Goal: Information Seeking & Learning: Understand process/instructions

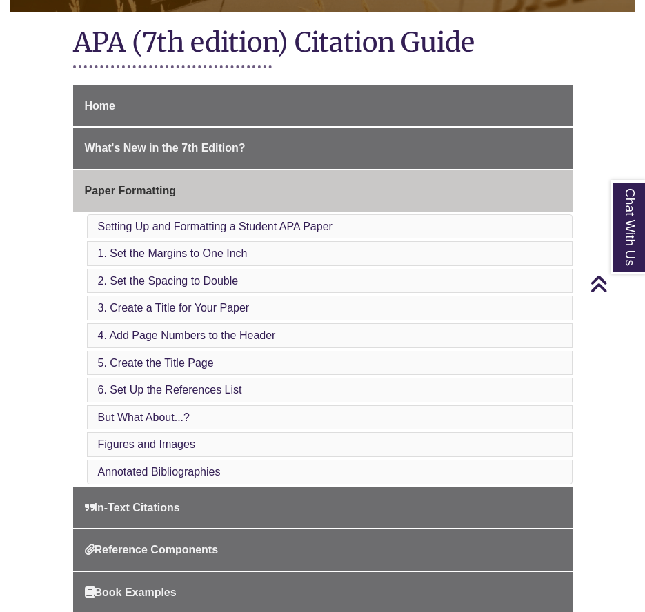
scroll to position [322, 0]
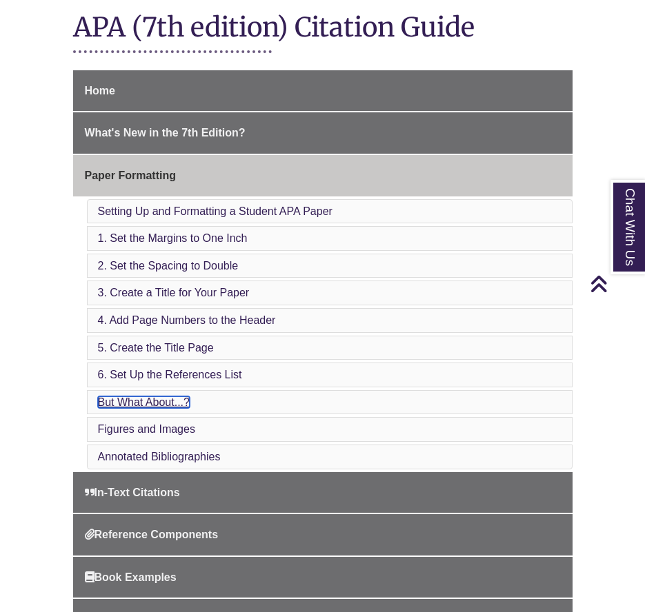
click at [144, 405] on link "But What About...?" at bounding box center [144, 402] width 92 height 12
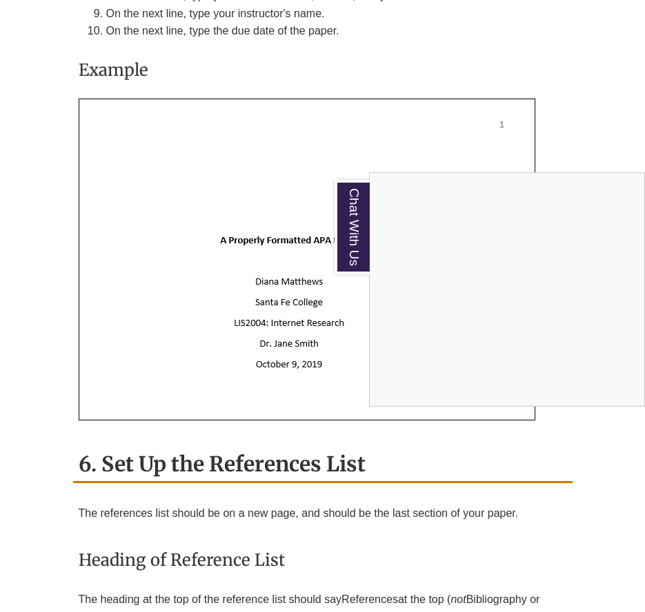
scroll to position [4088, 0]
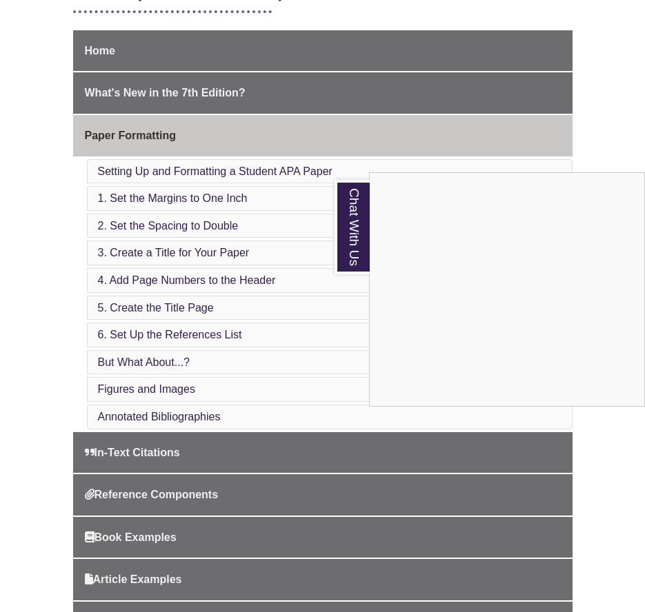
scroll to position [368, 0]
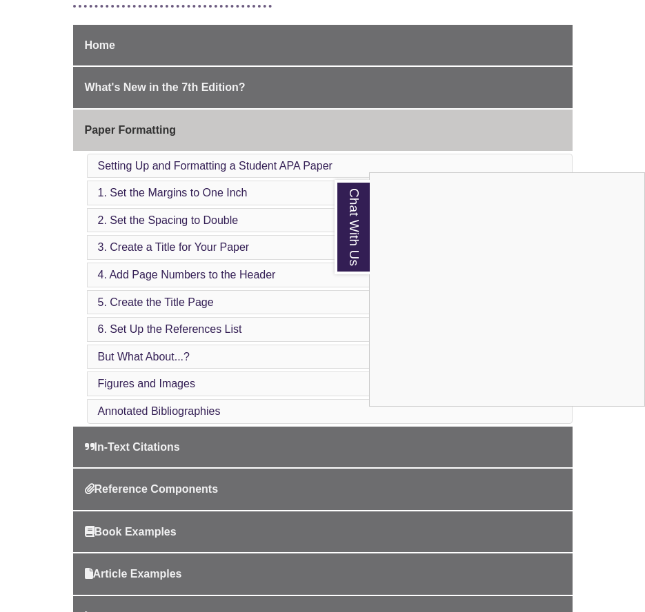
click at [227, 354] on li "But What About...?" at bounding box center [329, 357] width 485 height 25
click at [150, 359] on link "But What About...?" at bounding box center [144, 357] width 92 height 12
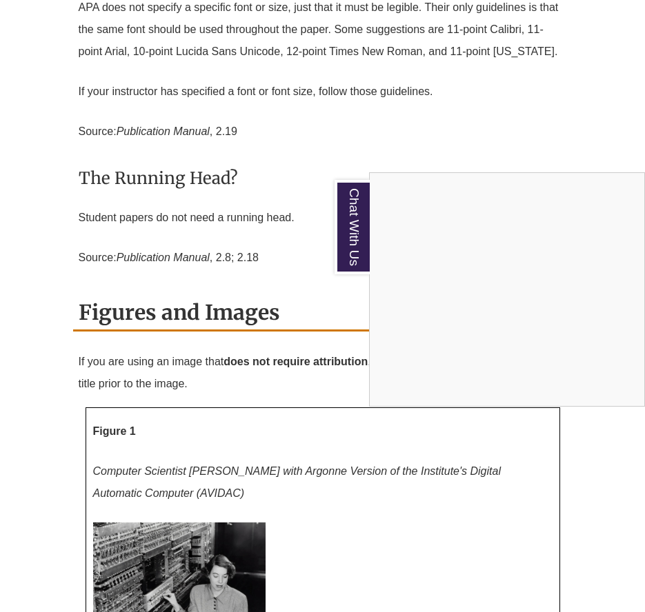
scroll to position [5744, 0]
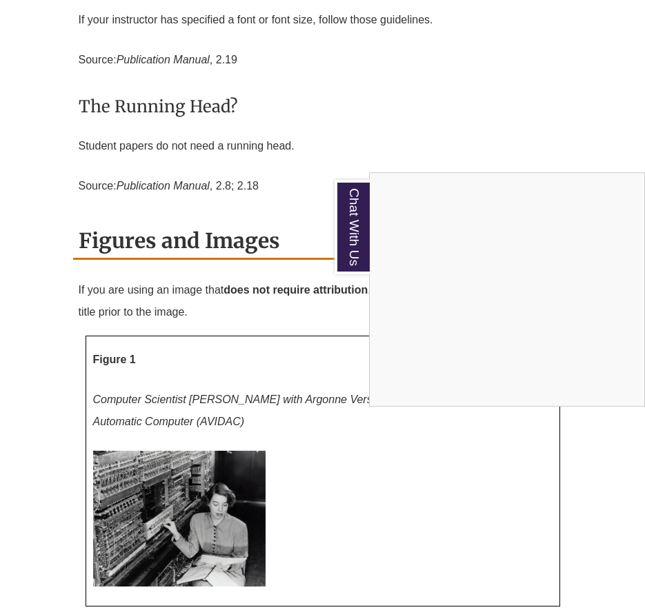
scroll to position [368, 0]
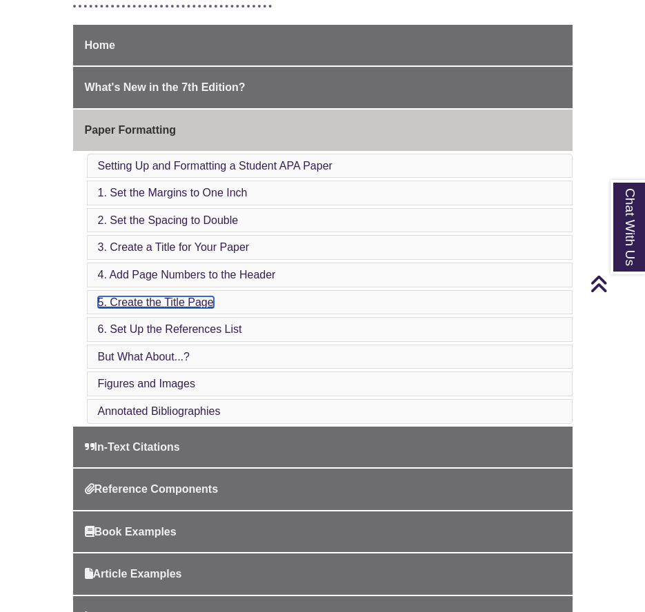
click at [190, 305] on link "5. Create the Title Page" at bounding box center [156, 302] width 116 height 12
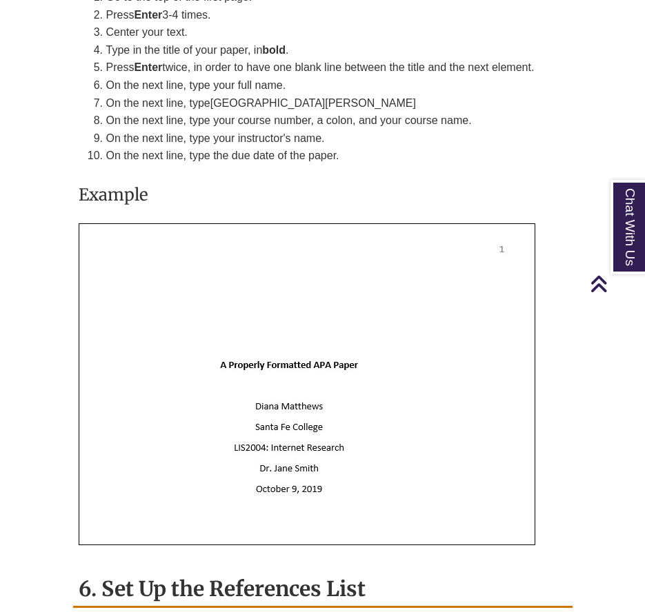
scroll to position [3953, 0]
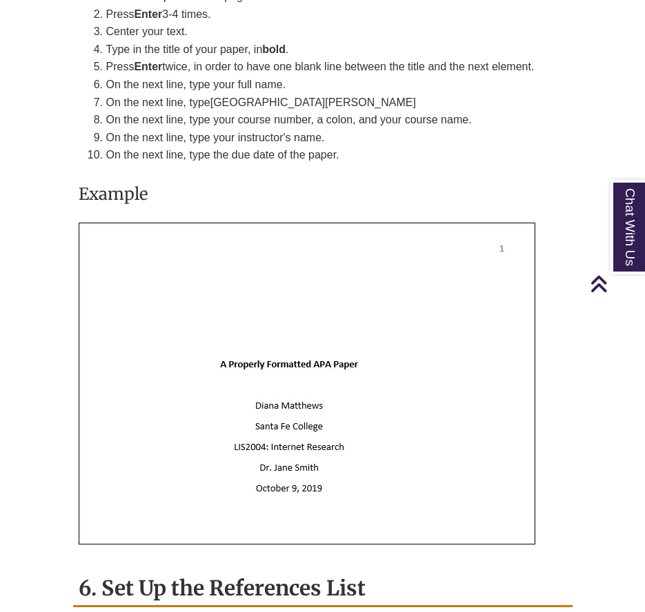
scroll to position [368, 0]
